Goal: Information Seeking & Learning: Understand process/instructions

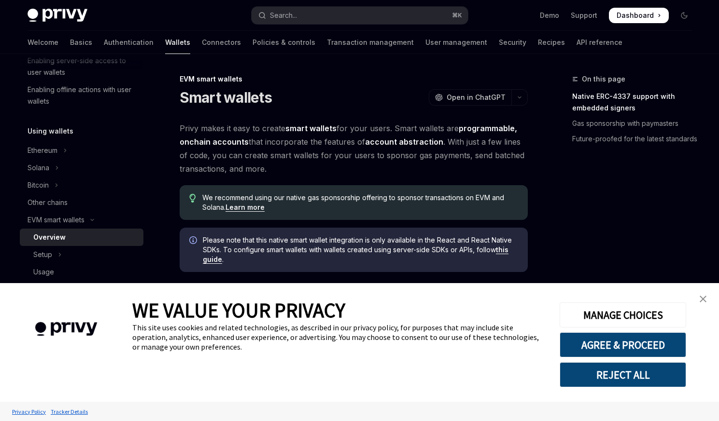
click at [704, 302] on img "close banner" at bounding box center [702, 299] width 7 height 7
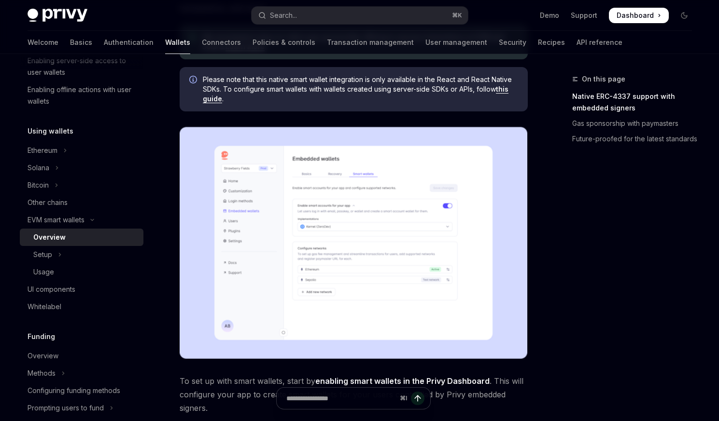
scroll to position [168, 0]
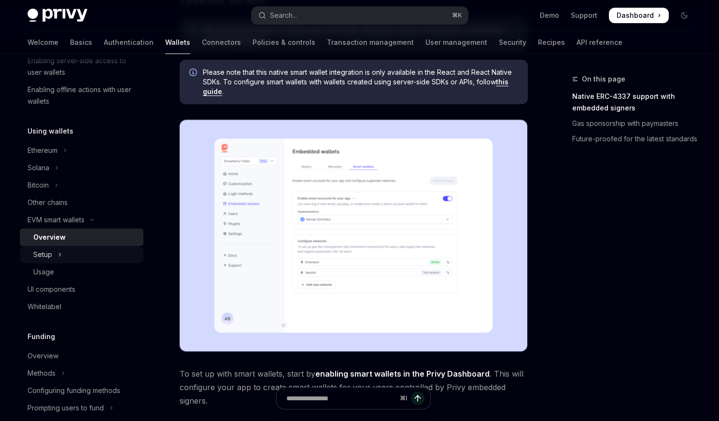
click at [102, 256] on button "Setup" at bounding box center [82, 254] width 124 height 17
type textarea "*"
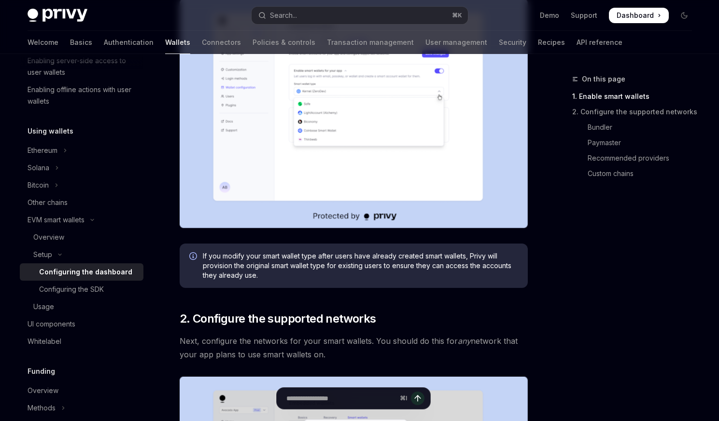
scroll to position [272, 0]
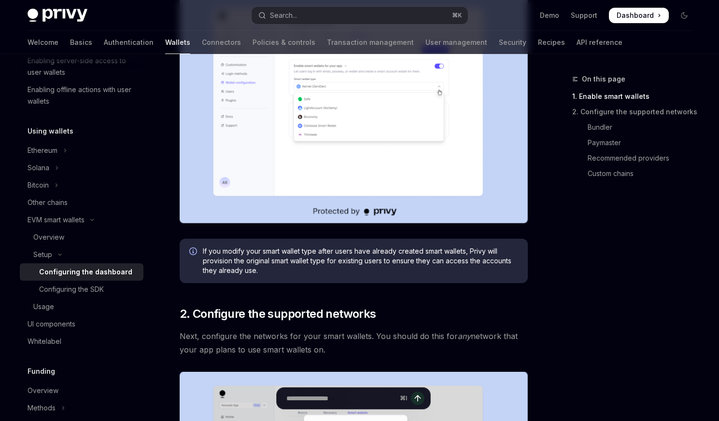
click at [652, 245] on div "On this page 1. Enable smart wallets 2. Configure the supported networks Bundle…" at bounding box center [626, 247] width 147 height 348
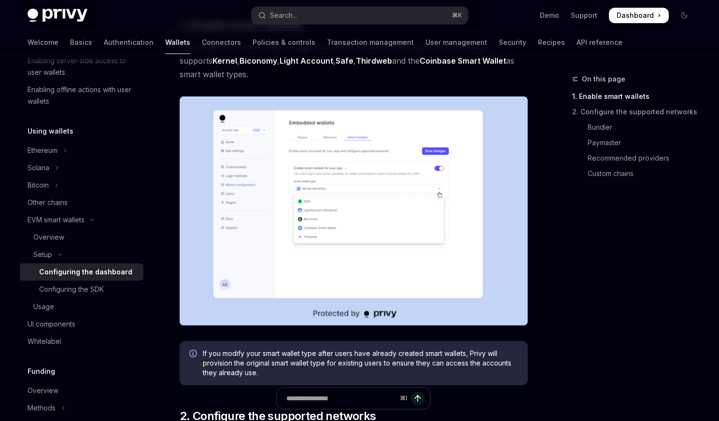
scroll to position [180, 0]
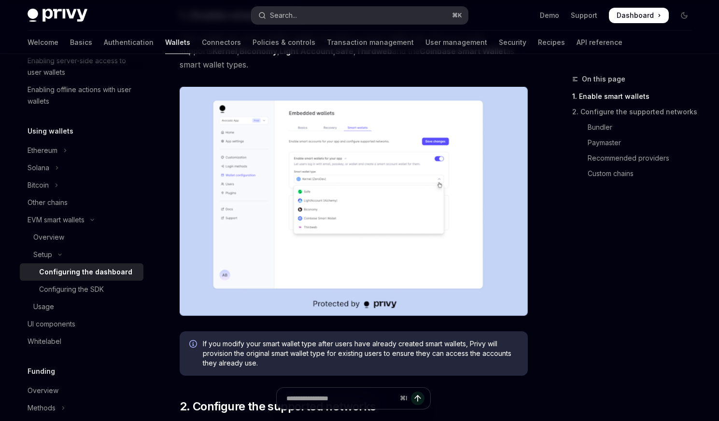
click at [394, 12] on button "Search... ⌘ K" at bounding box center [359, 15] width 216 height 17
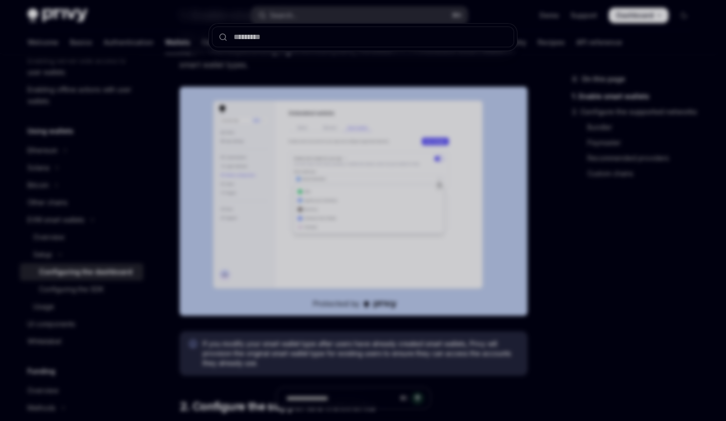
type input "**********"
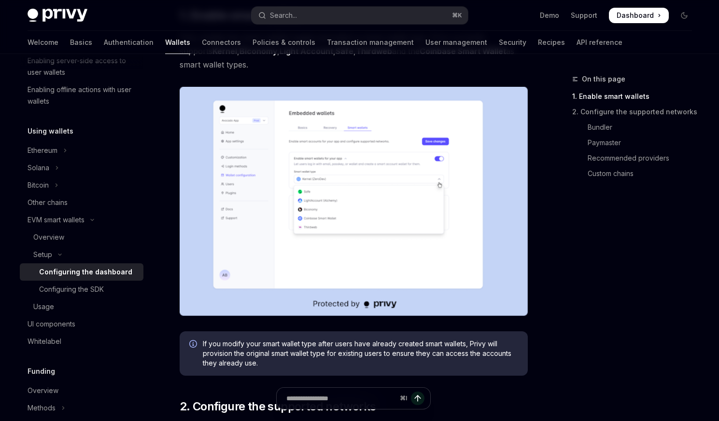
type textarea "*"
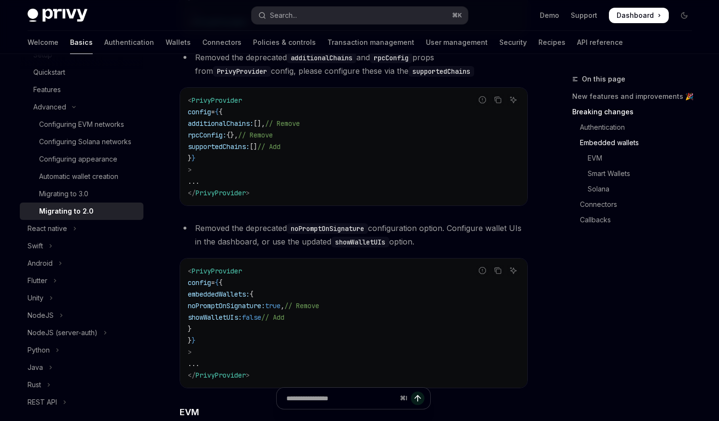
scroll to position [639, 0]
